Goal: Find specific page/section: Find specific page/section

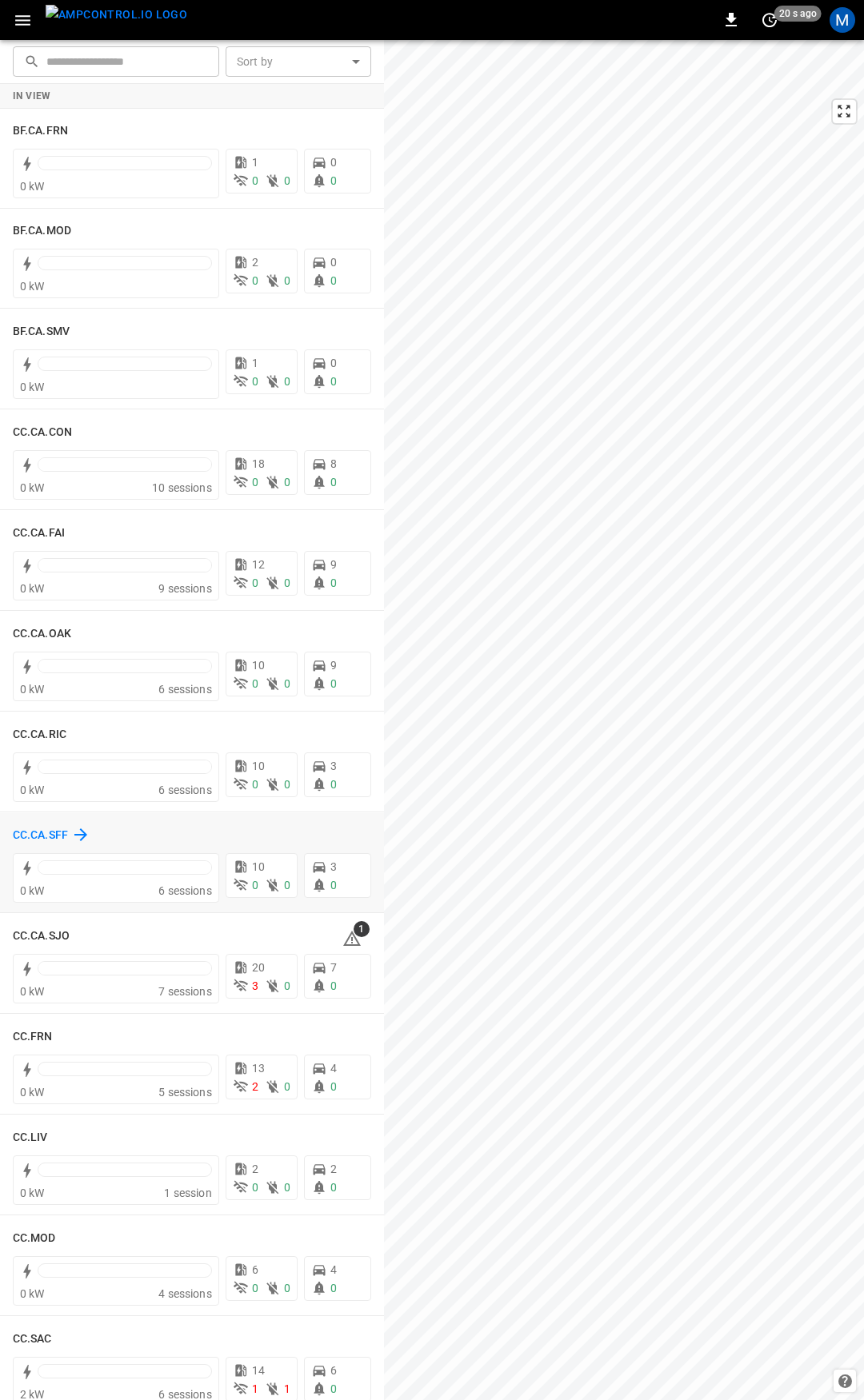
click at [38, 834] on h6 "CC.CA.SFF" at bounding box center [40, 835] width 55 height 18
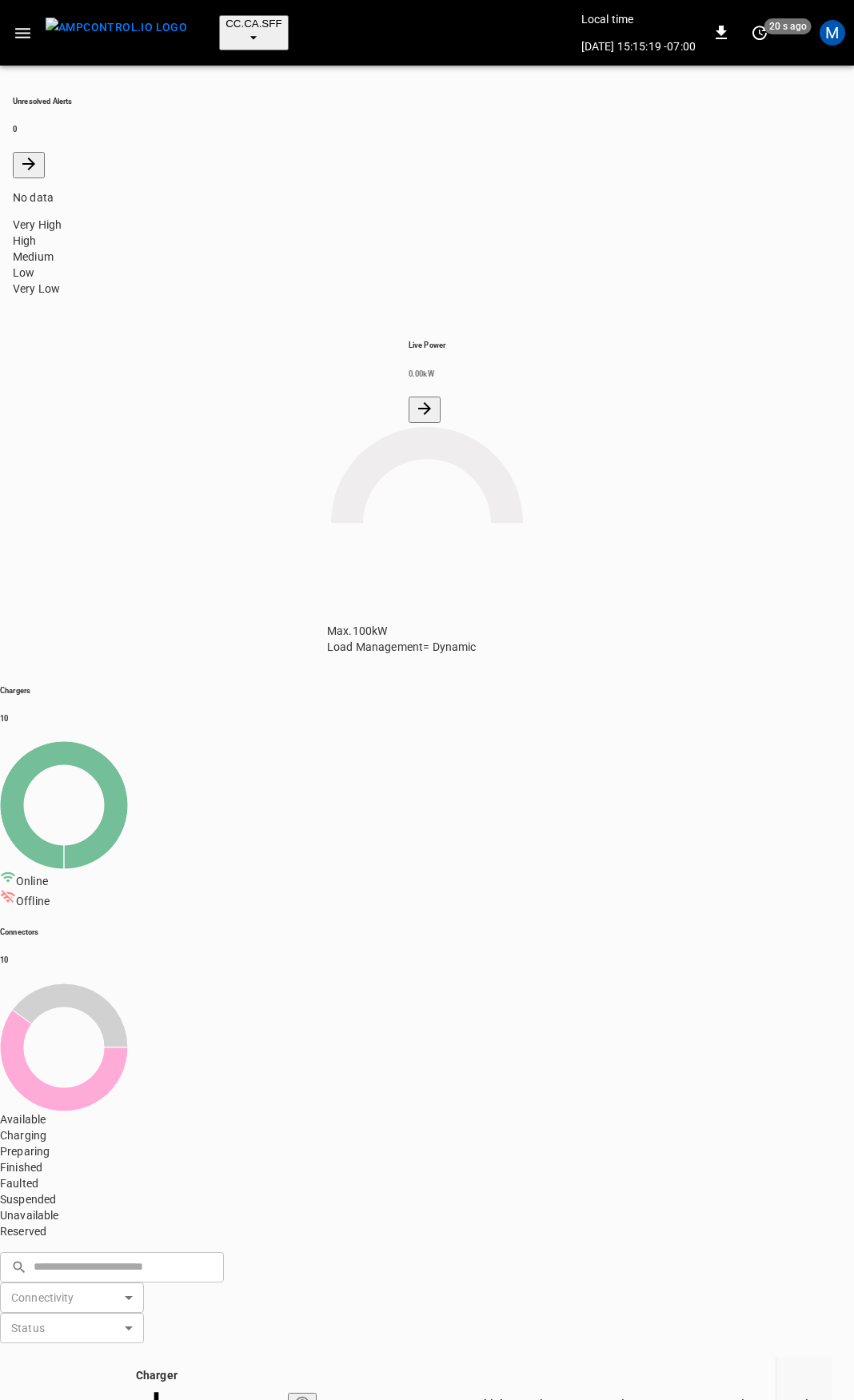
drag, startPoint x: 225, startPoint y: 994, endPoint x: 133, endPoint y: 1005, distance: 92.7
copy tr "2CCCASFF008"
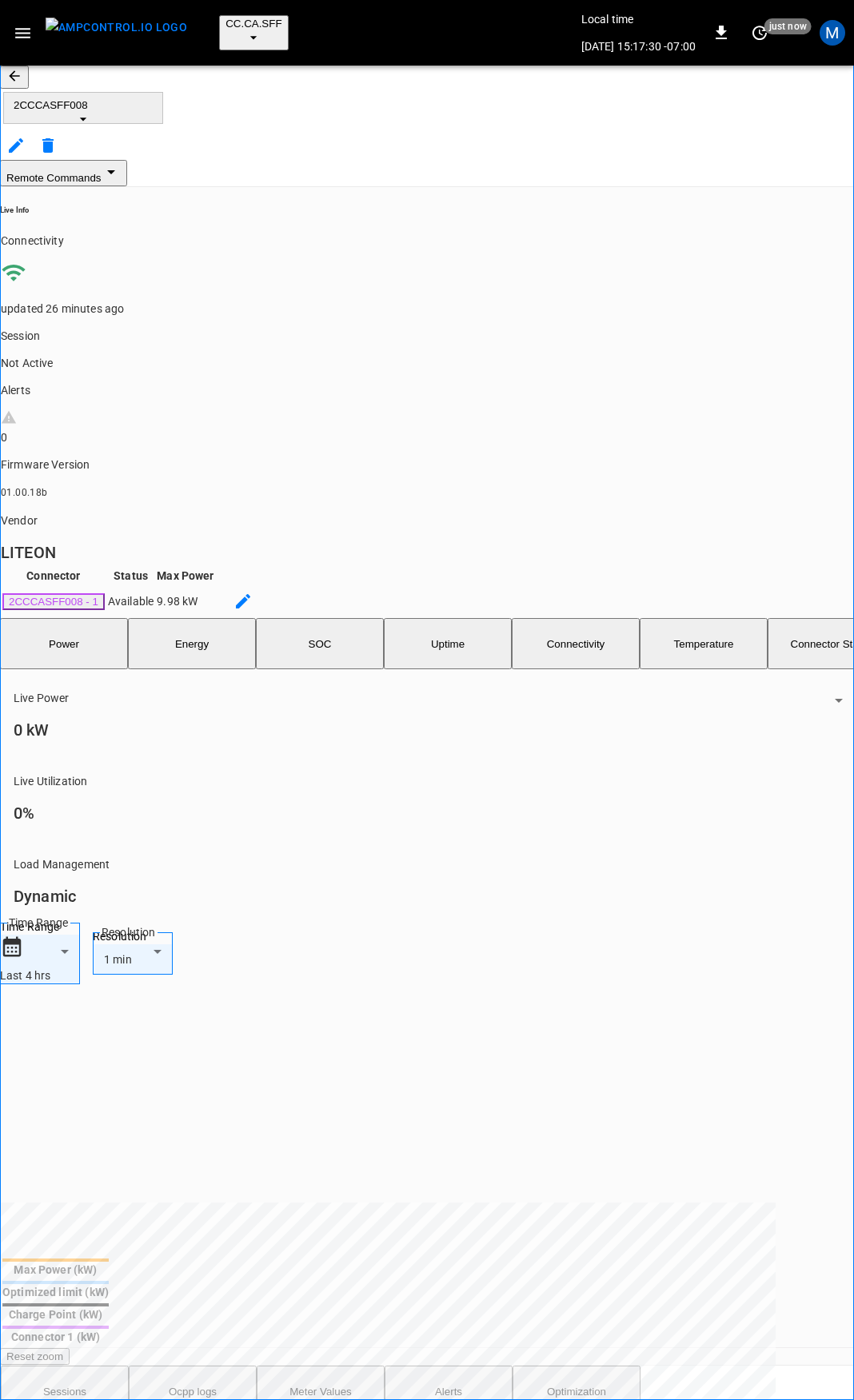
click at [27, 73] on button "button" at bounding box center [14, 77] width 28 height 23
